Goal: Transaction & Acquisition: Subscribe to service/newsletter

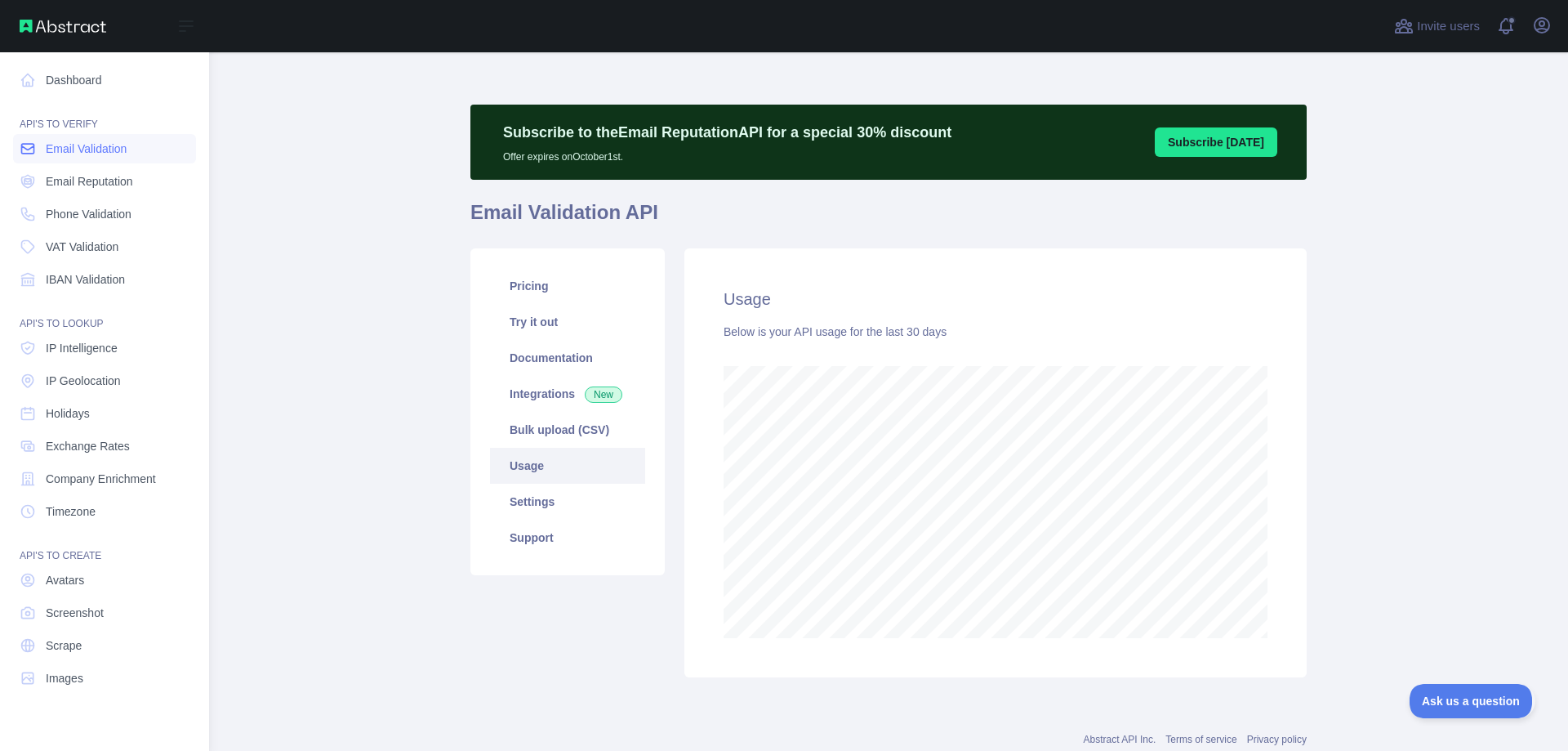
scroll to position [699, 1359]
click at [91, 156] on span "Email Validation" at bounding box center [86, 149] width 81 height 17
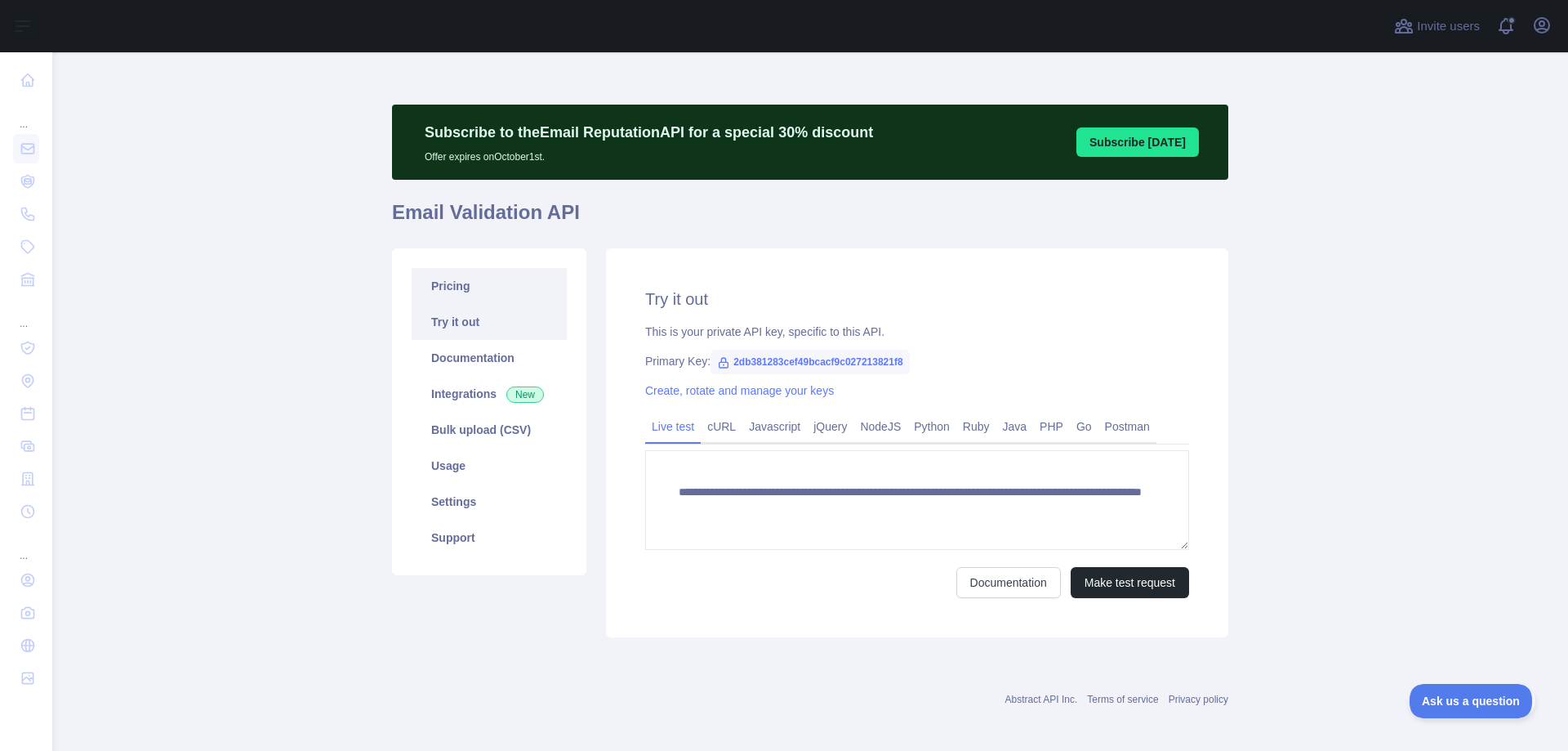
click at [448, 286] on link "Pricing" at bounding box center [489, 285] width 156 height 36
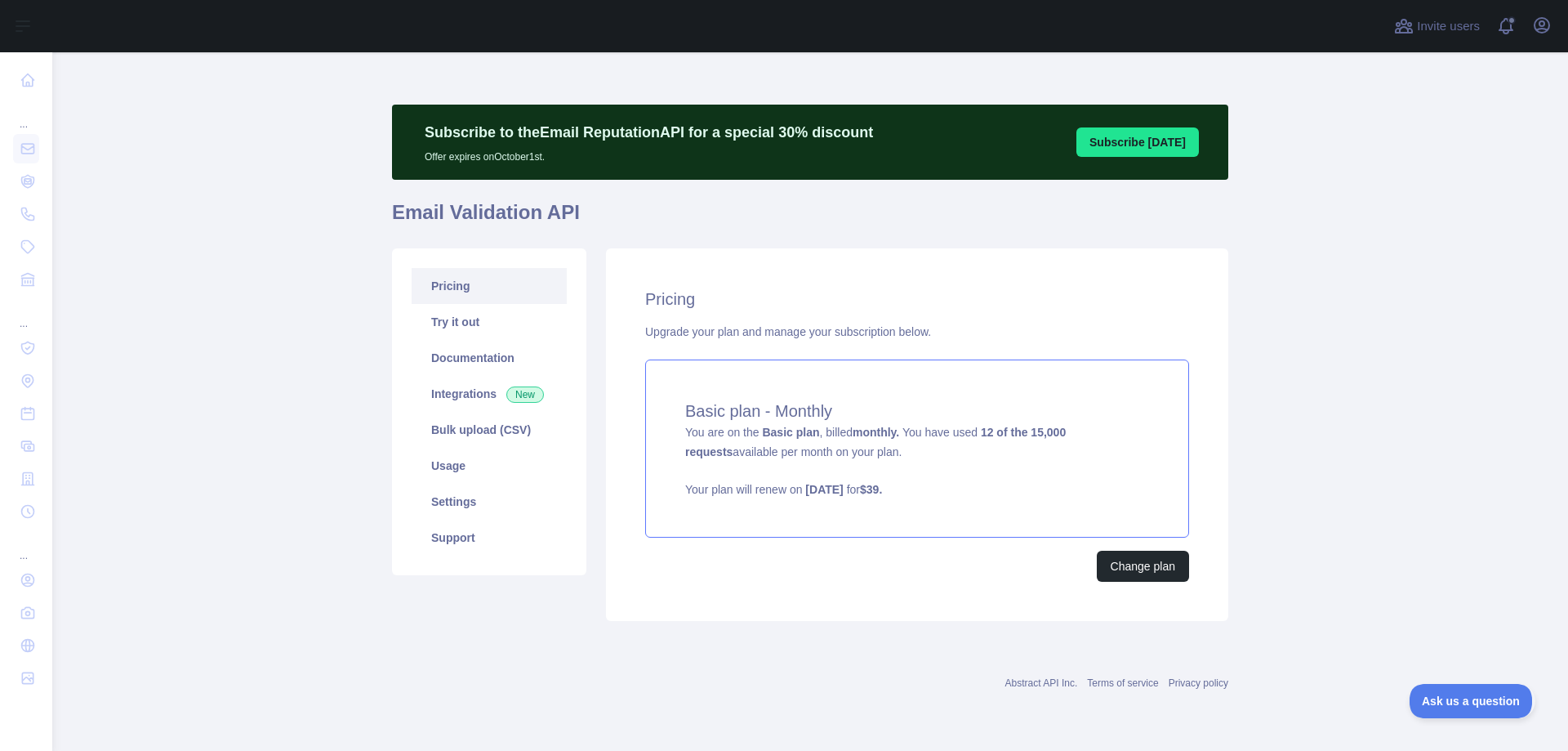
click at [831, 467] on div "Basic plan - Monthly You are on the Basic plan , billed monthly. You have used …" at bounding box center [917, 449] width 544 height 179
click at [1536, 25] on icon "button" at bounding box center [1542, 26] width 15 height 15
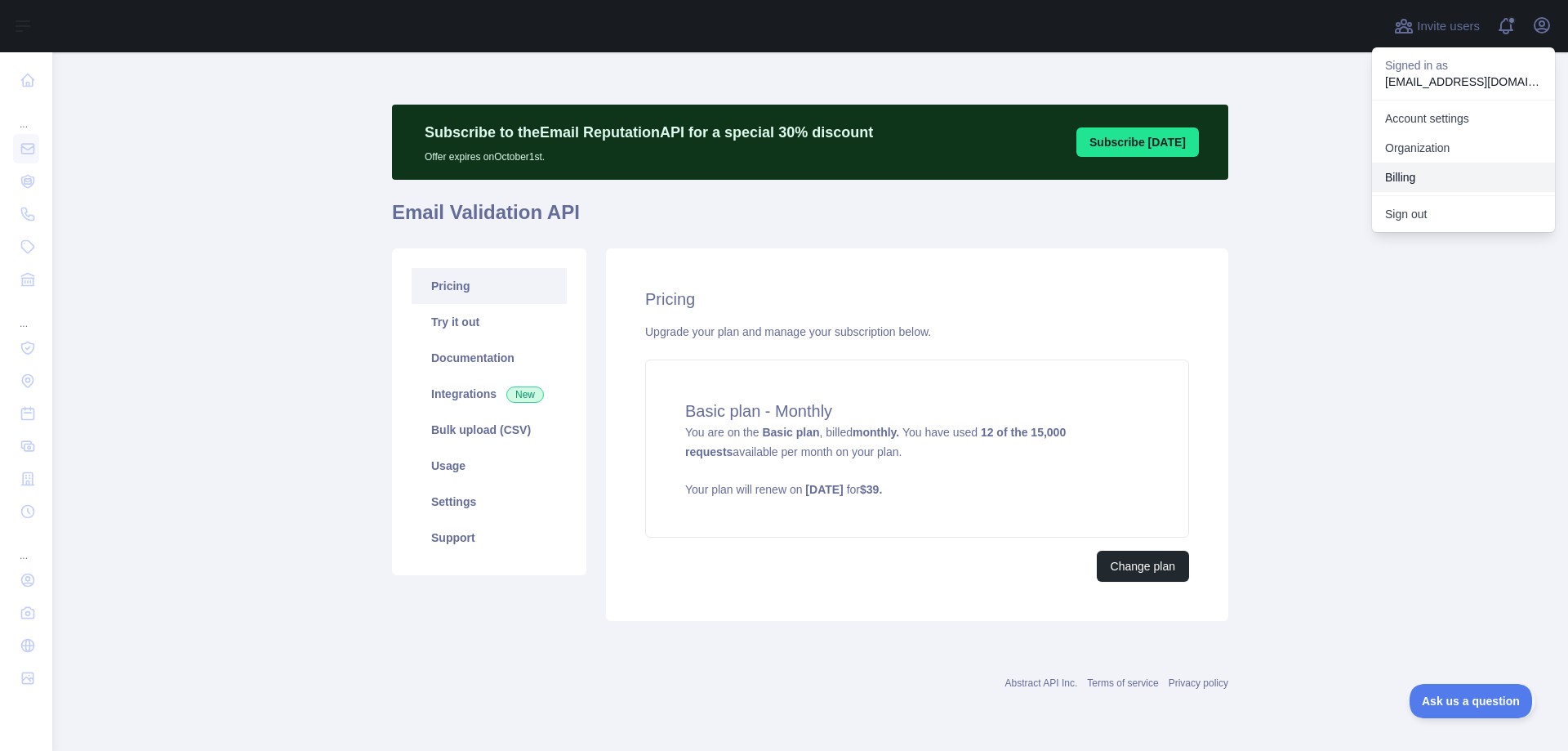
click at [1407, 178] on button "Billing" at bounding box center [1463, 178] width 183 height 29
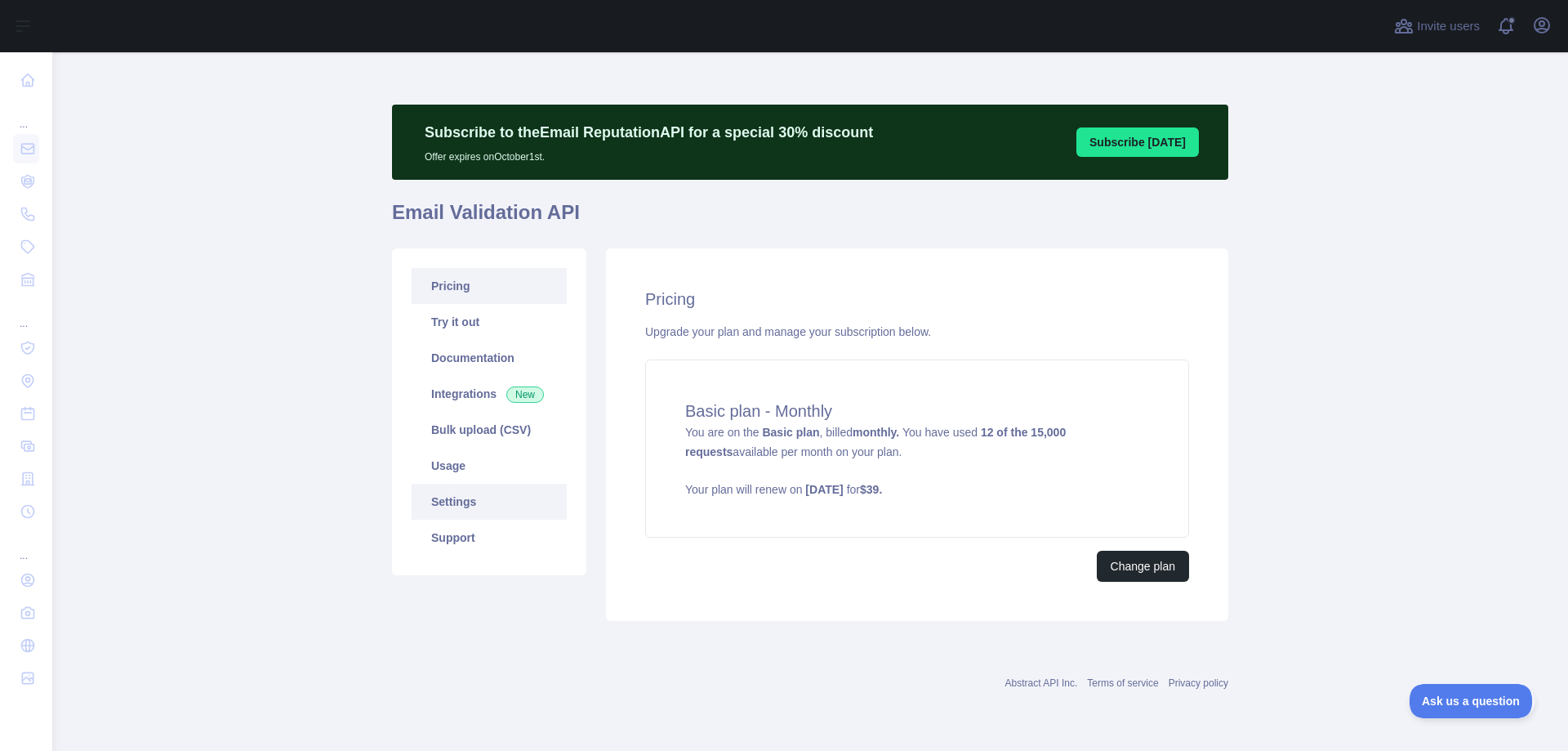
click at [453, 505] on link "Settings" at bounding box center [489, 502] width 156 height 36
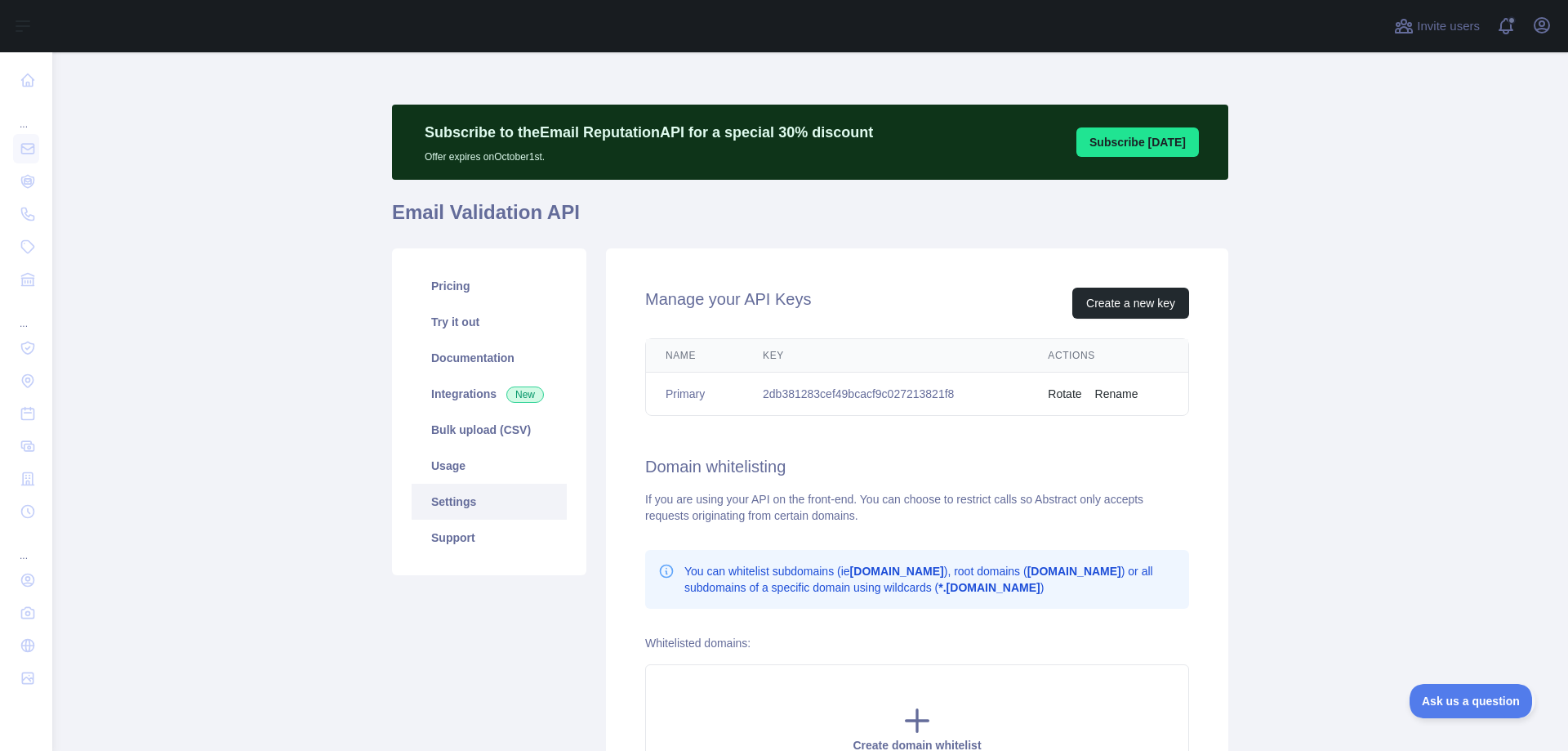
scroll to position [103, 0]
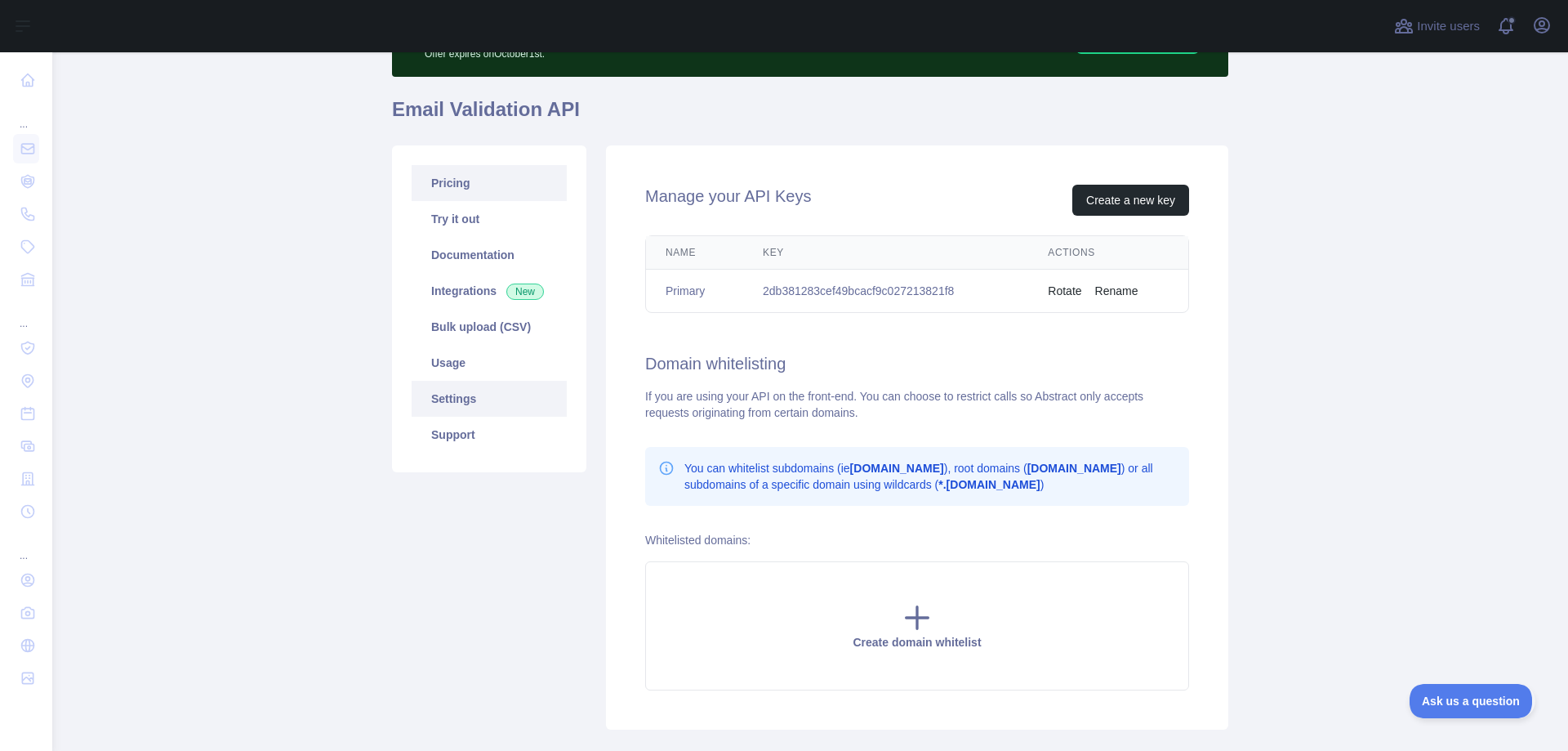
click at [444, 189] on link "Pricing" at bounding box center [489, 182] width 156 height 36
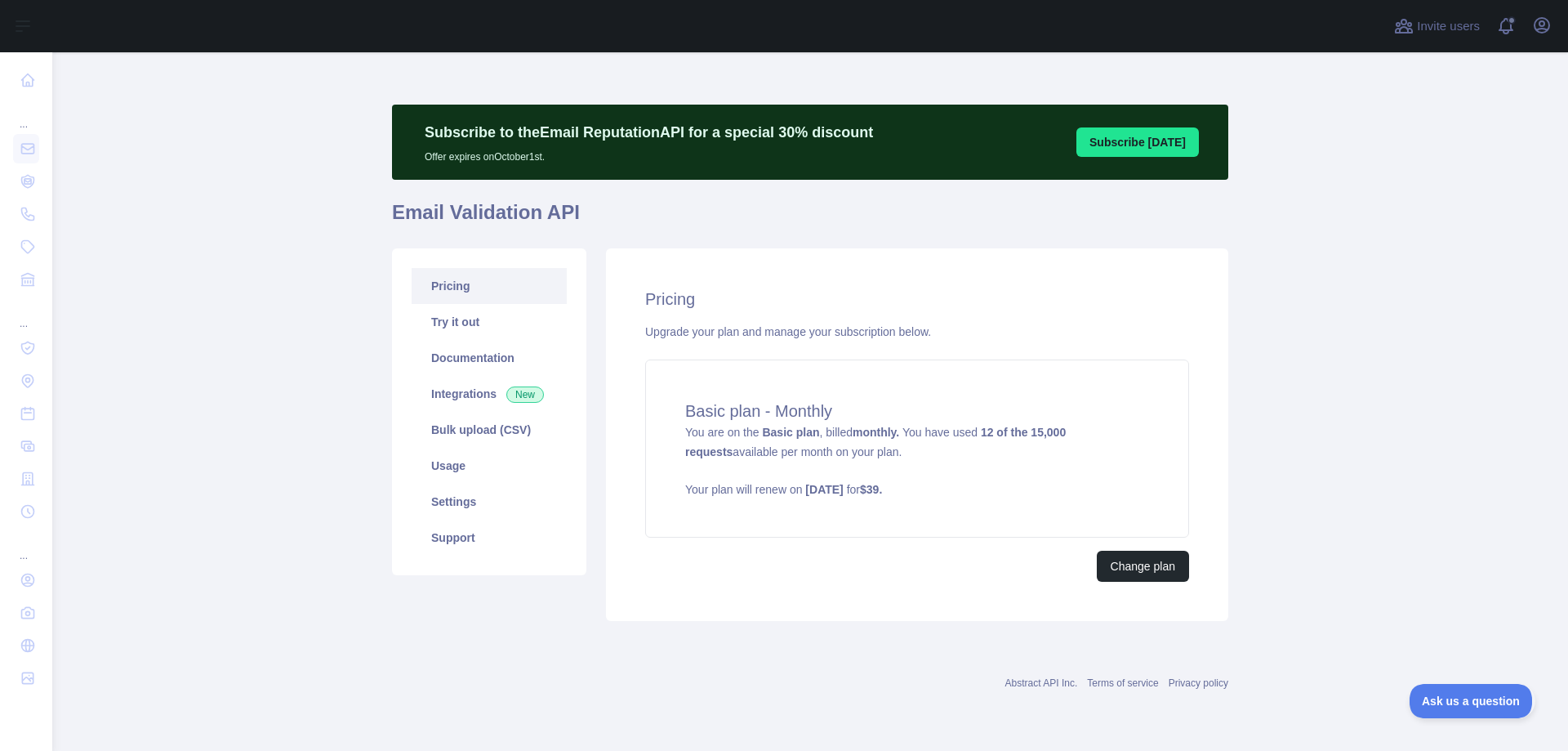
click at [1435, 389] on main "Subscribe to the Email Reputation API for a special 30 % discount Offer expires…" at bounding box center [811, 401] width 1516 height 699
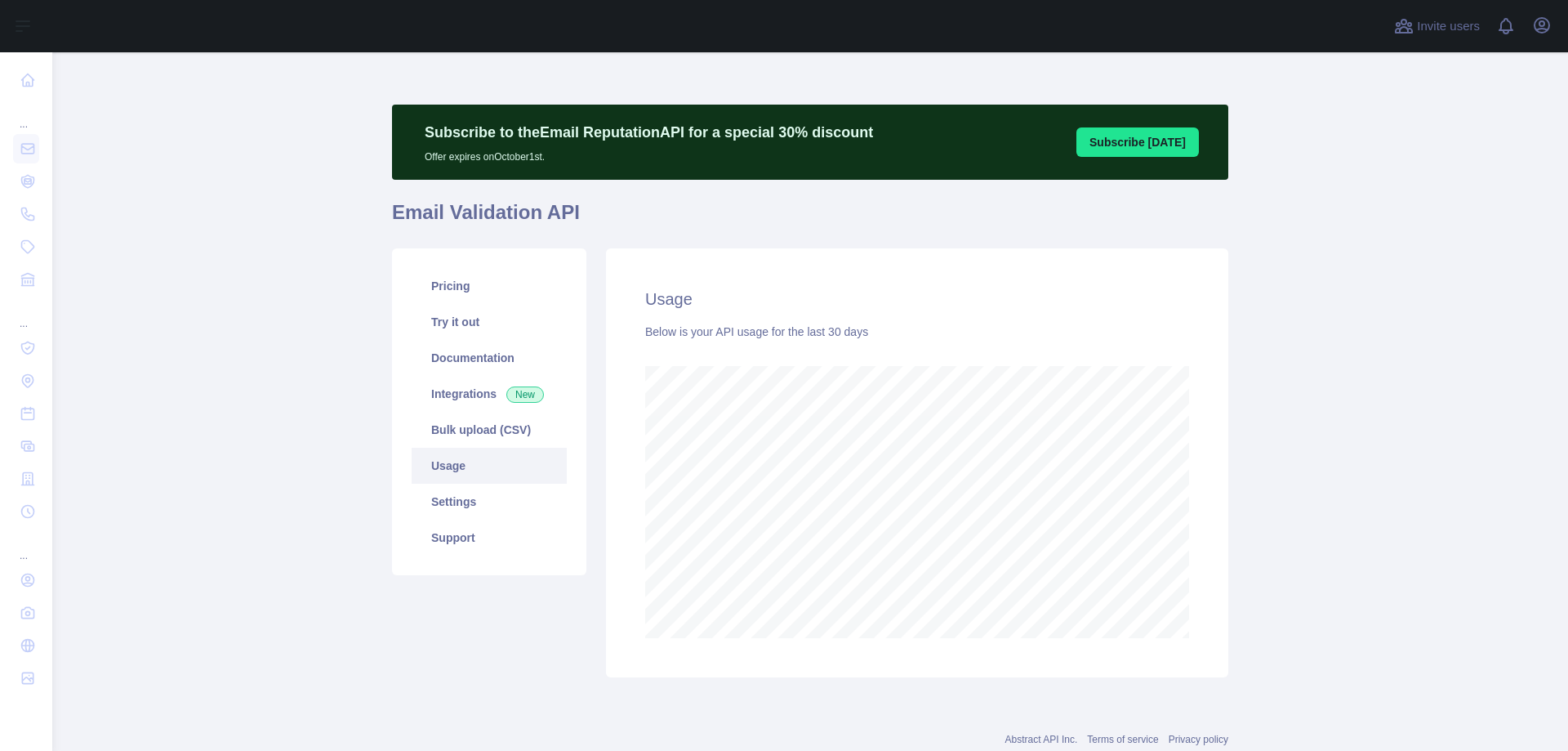
click at [455, 285] on link "Pricing" at bounding box center [489, 285] width 156 height 36
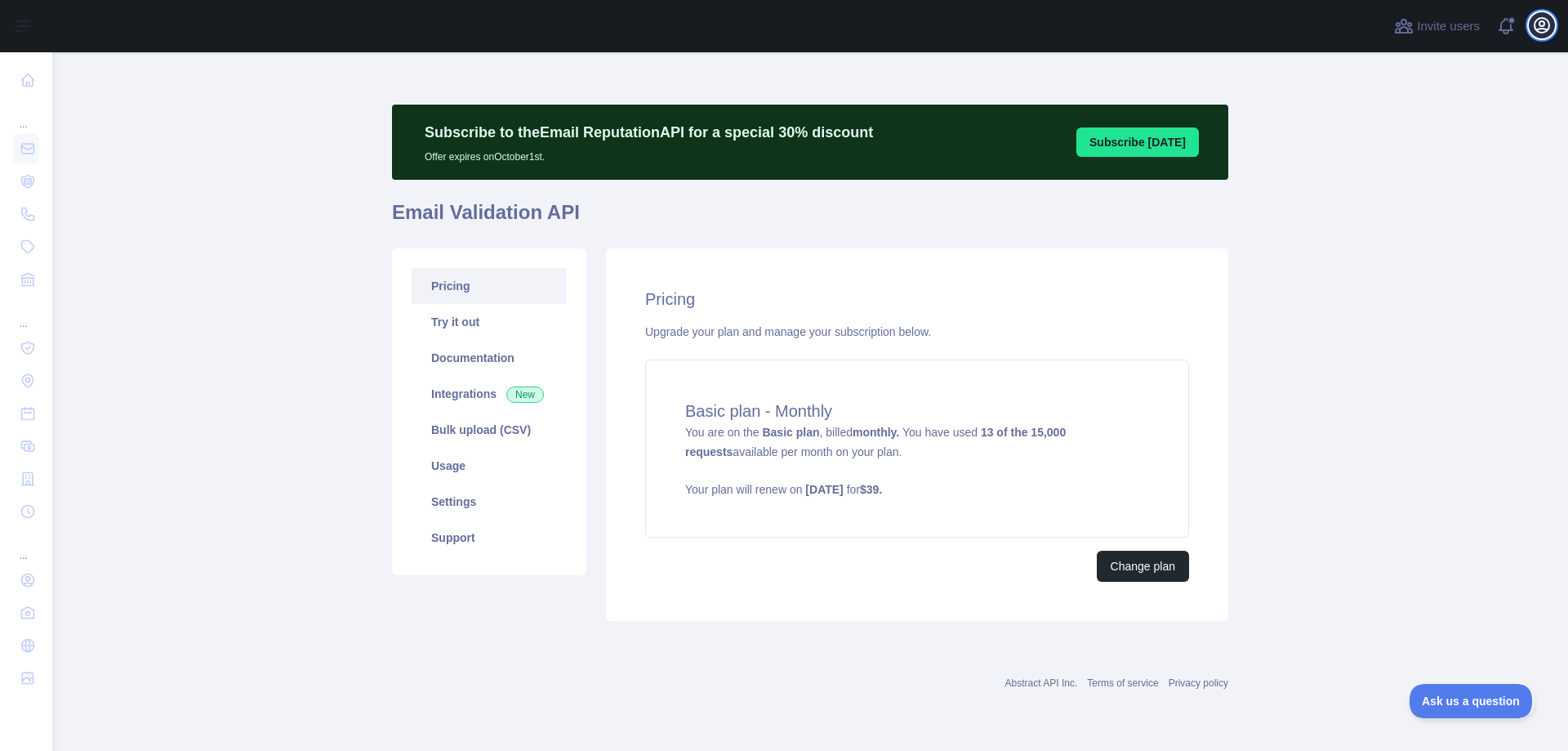
click at [1548, 26] on icon "button" at bounding box center [1541, 25] width 19 height 19
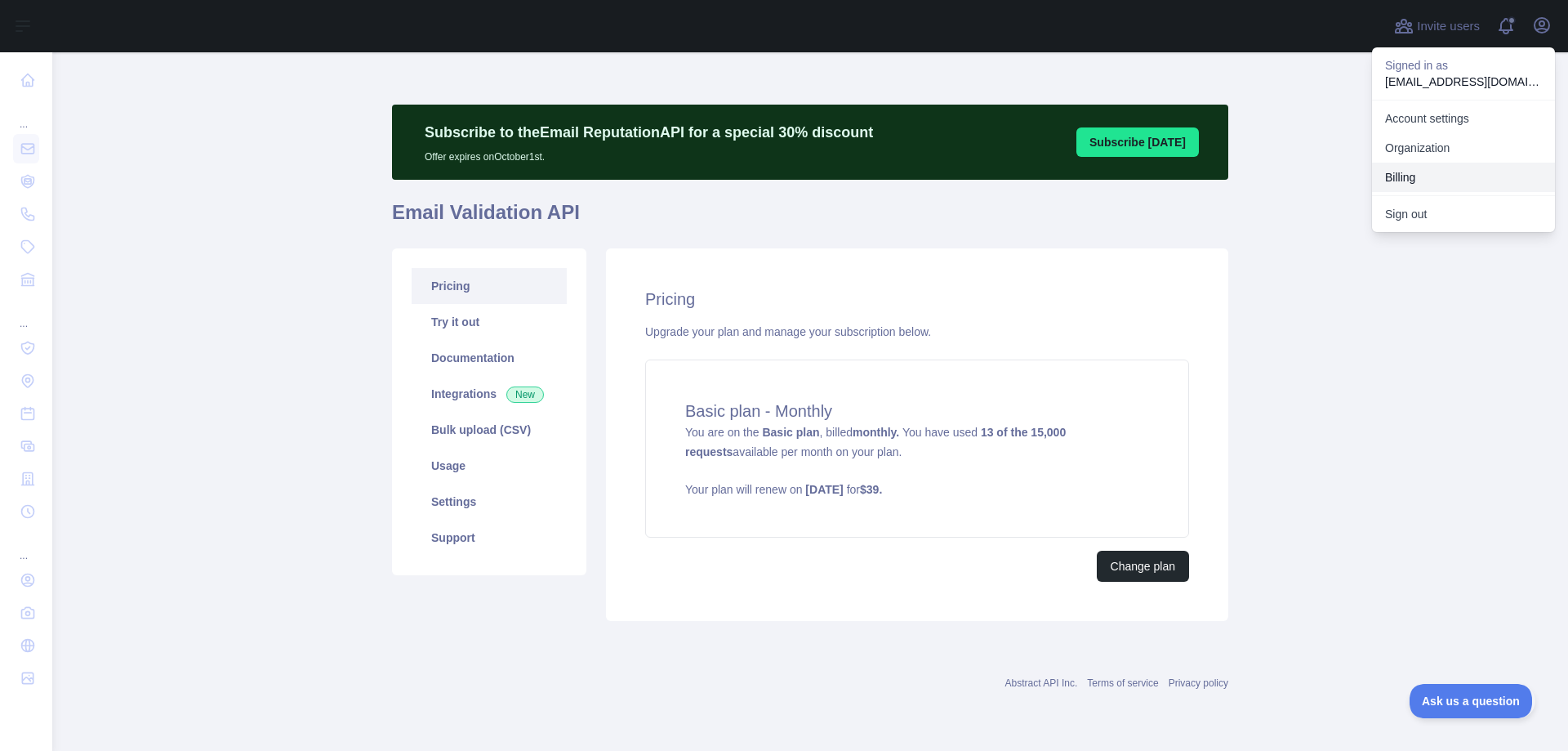
click at [1410, 183] on button "Billing" at bounding box center [1463, 178] width 183 height 29
